Goal: Transaction & Acquisition: Purchase product/service

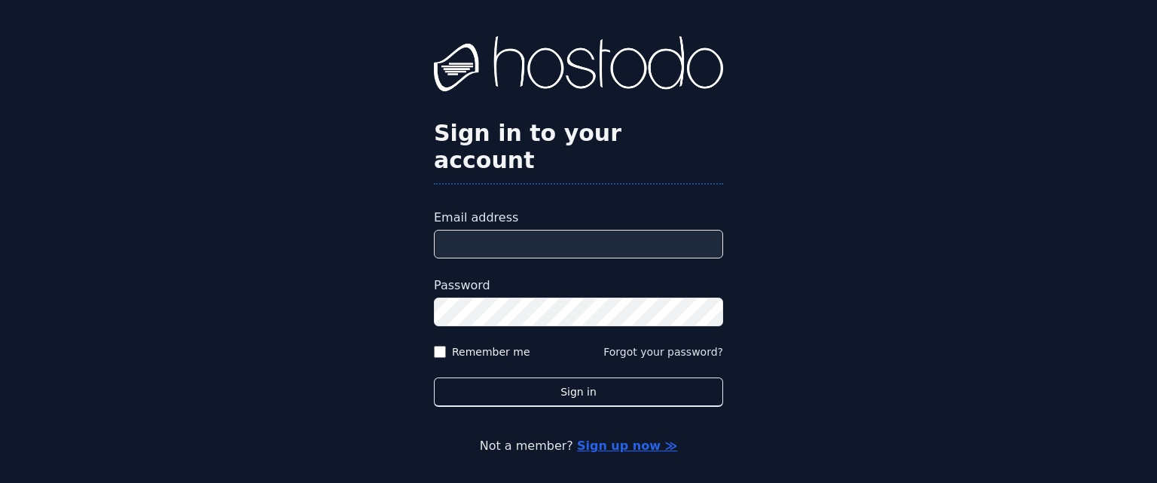
click at [486, 230] on input "Email address" at bounding box center [578, 244] width 289 height 29
paste input "**********"
type input "**********"
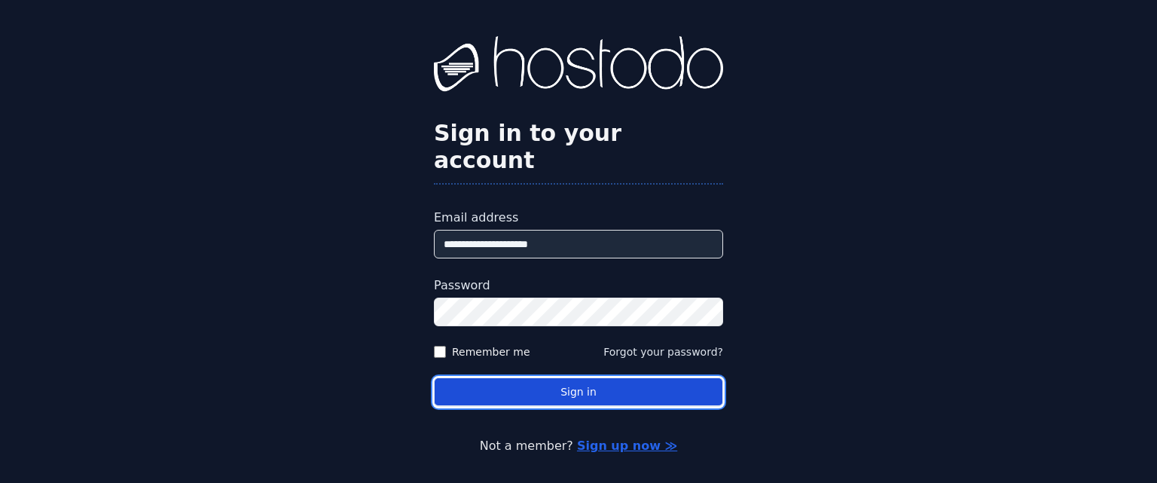
click at [588, 377] on button "Sign in" at bounding box center [578, 391] width 289 height 29
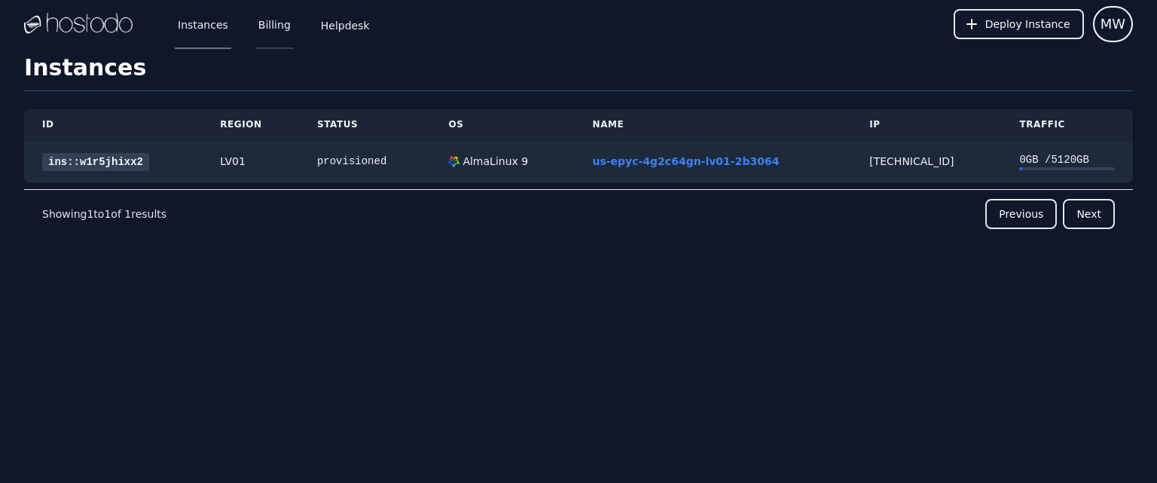
click at [255, 24] on link "Billing" at bounding box center [274, 24] width 38 height 50
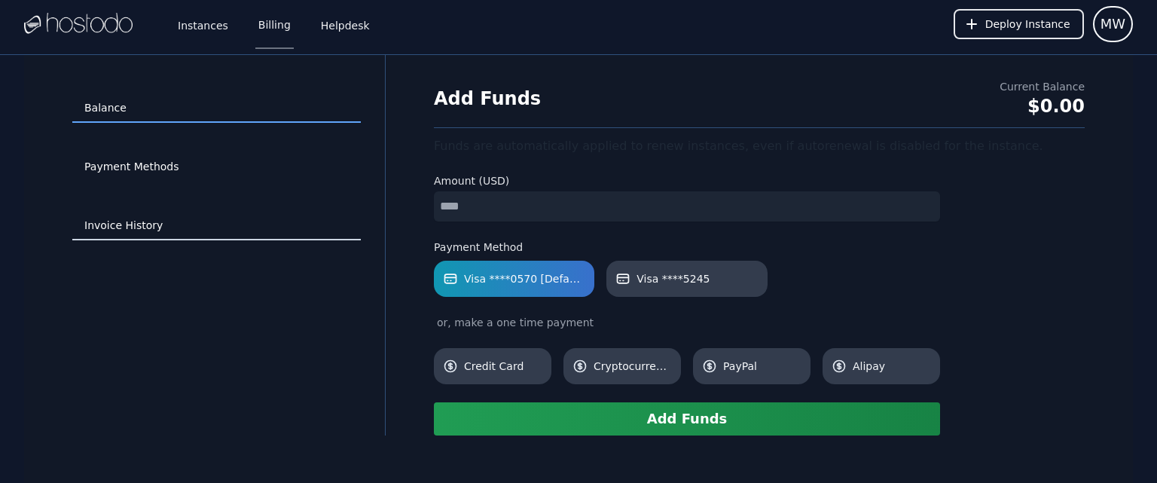
click at [113, 229] on link "Invoice History" at bounding box center [216, 226] width 289 height 29
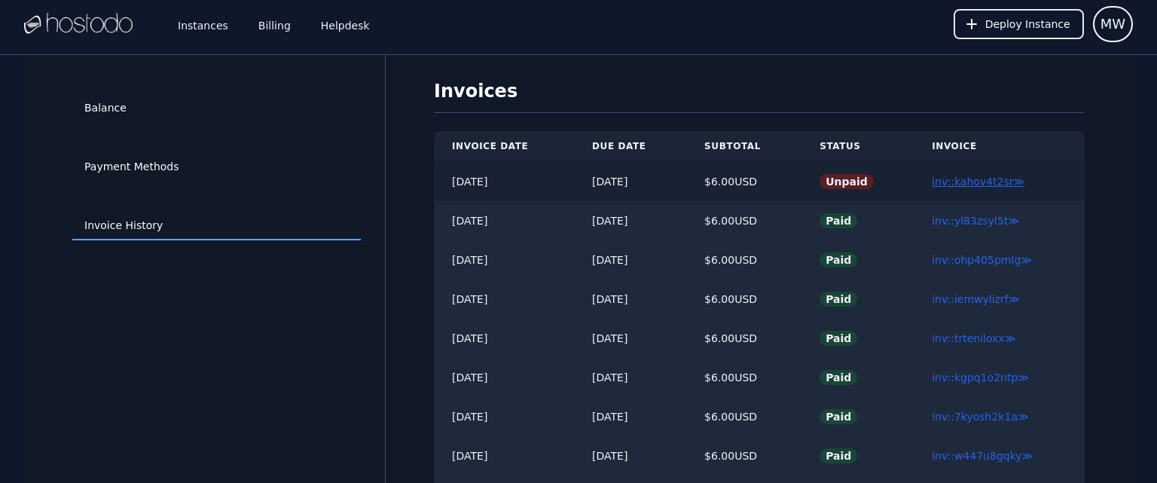
click at [960, 181] on link "inv::kahov4t2sr ≫" at bounding box center [978, 182] width 93 height 12
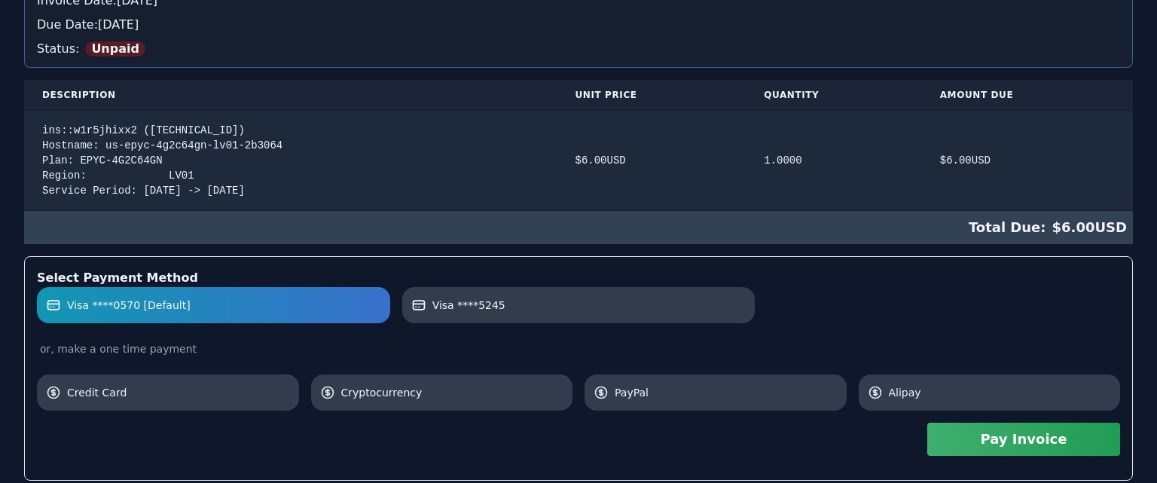
scroll to position [463, 0]
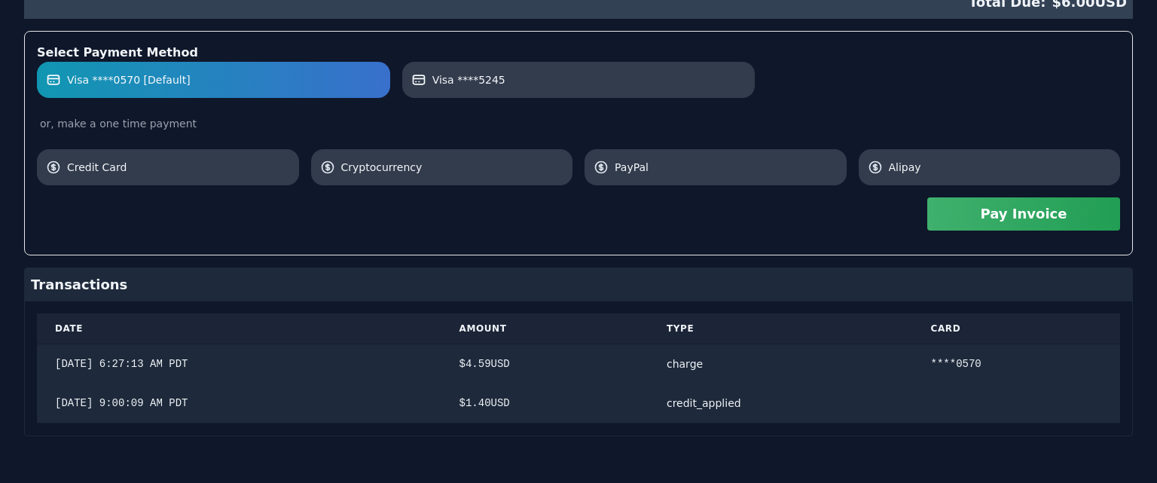
click at [1023, 208] on button "Pay Invoice" at bounding box center [1023, 213] width 193 height 33
click at [968, 211] on button "Pay Invoice" at bounding box center [1023, 213] width 193 height 33
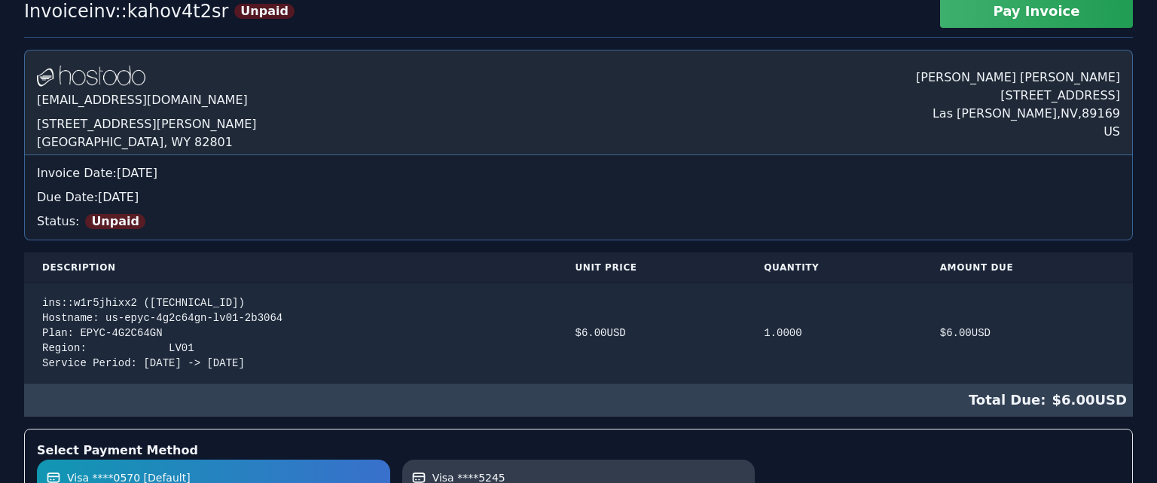
scroll to position [0, 0]
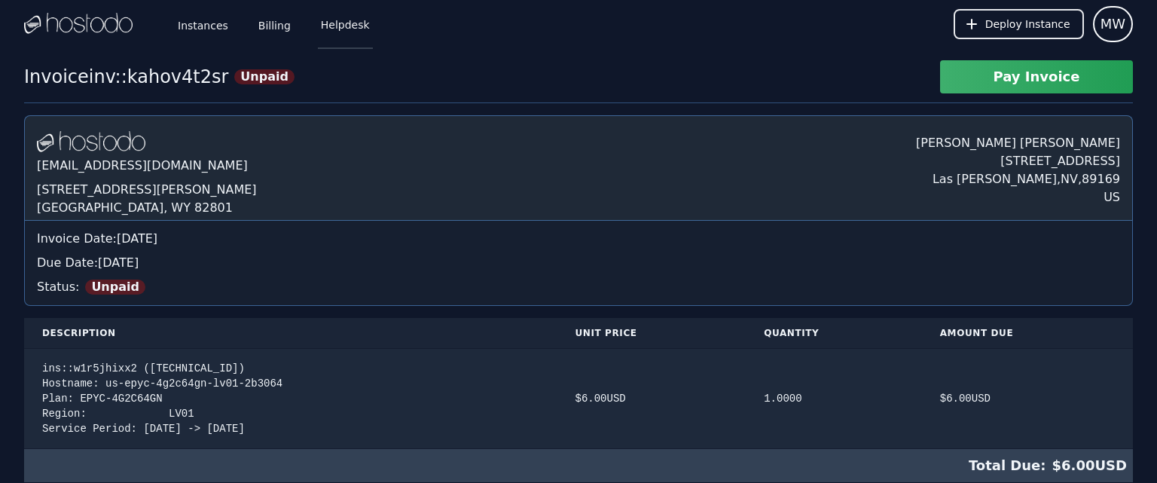
click at [342, 28] on link "Helpdesk" at bounding box center [345, 24] width 55 height 50
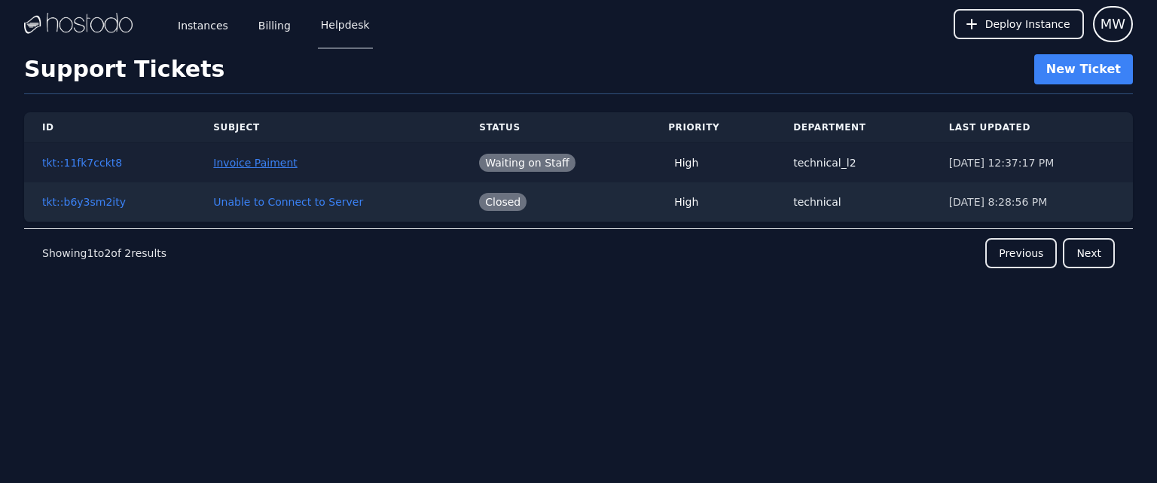
click at [228, 157] on link "Invoice Paiment" at bounding box center [255, 163] width 84 height 12
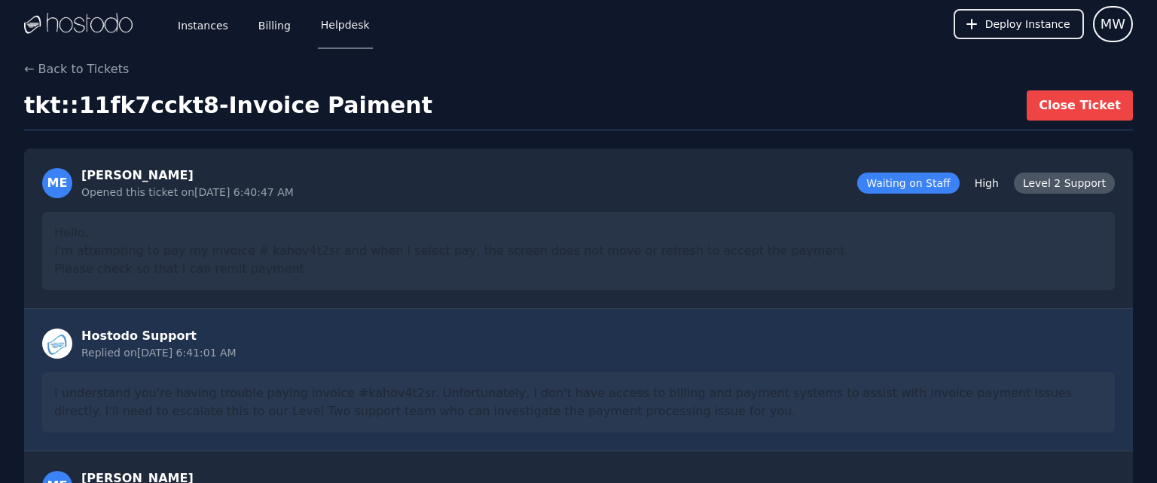
click at [692, 66] on div "← Back to Tickets" at bounding box center [578, 69] width 1109 height 18
click at [1107, 25] on span "MW" at bounding box center [1113, 24] width 25 height 21
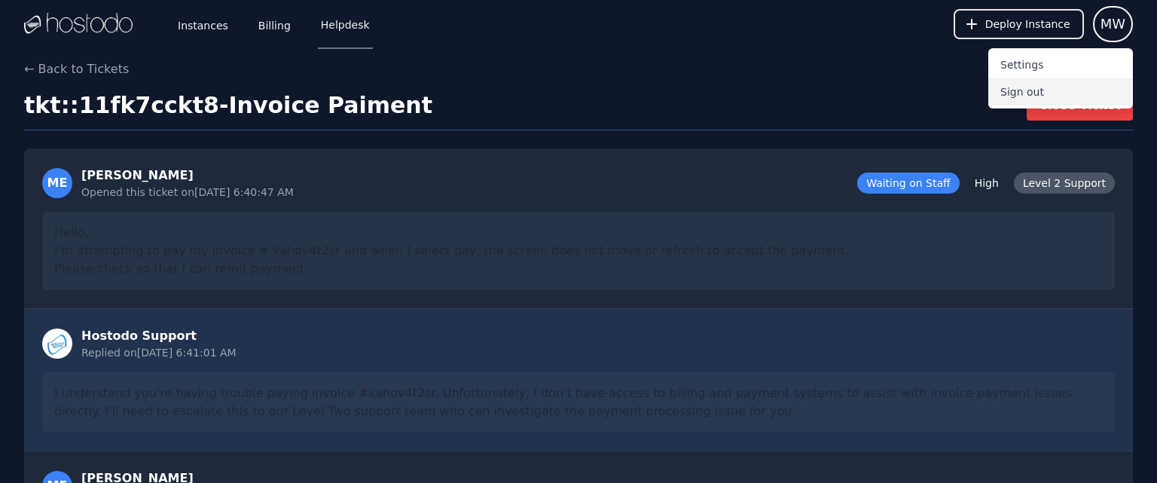
click at [1037, 94] on button "Sign out" at bounding box center [1060, 91] width 145 height 27
